Goal: Find specific fact: Find specific fact

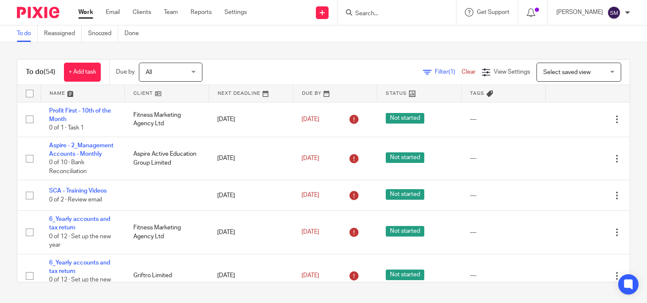
click at [386, 15] on input "Search" at bounding box center [392, 14] width 76 height 8
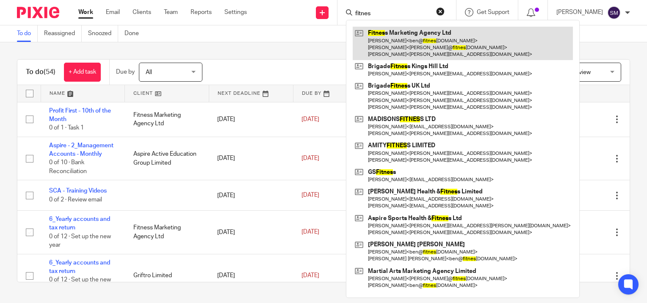
type input "fitnes"
click at [388, 41] on link at bounding box center [463, 43] width 220 height 33
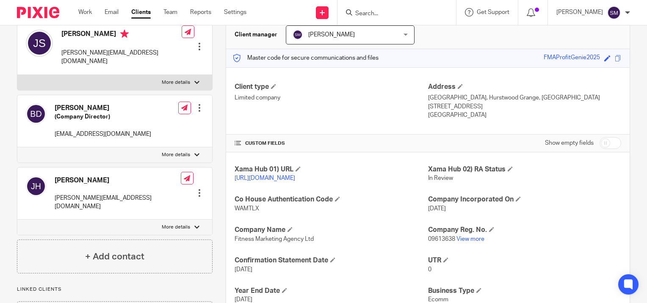
scroll to position [127, 0]
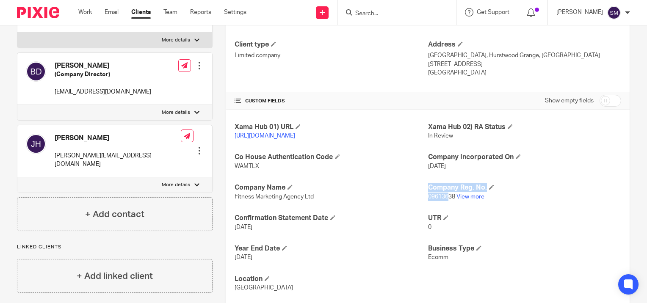
drag, startPoint x: 423, startPoint y: 203, endPoint x: 444, endPoint y: 205, distance: 21.6
click at [444, 205] on div "Xama Hub 01) URL [URL][DOMAIN_NAME] Xama Hub 02) RA Status In Review Co House A…" at bounding box center [427, 207] width 403 height 195
drag, startPoint x: 444, startPoint y: 205, endPoint x: 452, endPoint y: 209, distance: 8.7
click at [451, 201] on p "09613638 View more" at bounding box center [524, 197] width 193 height 8
drag, startPoint x: 451, startPoint y: 205, endPoint x: 425, endPoint y: 207, distance: 25.9
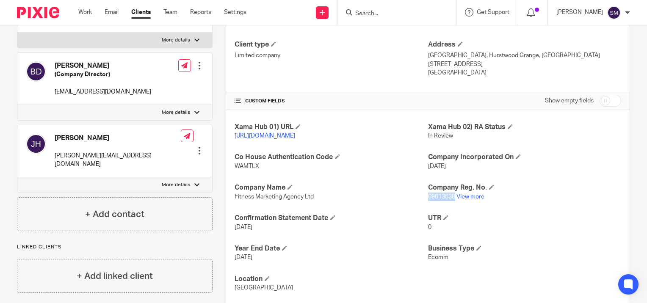
click at [428, 200] on span "09613638" at bounding box center [441, 197] width 27 height 6
copy span "09613638"
